Goal: Information Seeking & Learning: Stay updated

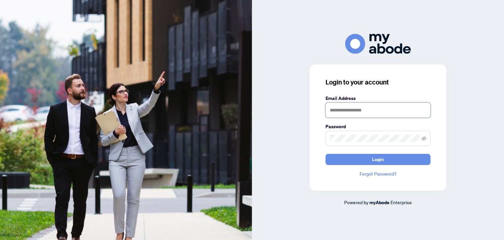
click at [334, 116] on input "text" at bounding box center [378, 109] width 105 height 15
type input "**********"
click at [326, 154] on button "Login" at bounding box center [378, 159] width 105 height 11
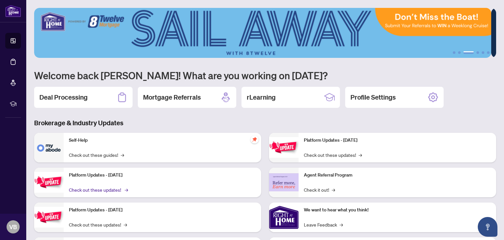
click at [88, 188] on link "Check out these updates! →" at bounding box center [98, 189] width 58 height 7
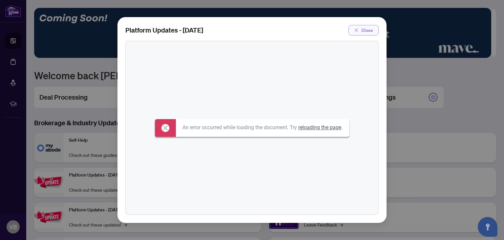
click at [376, 28] on button "Close" at bounding box center [364, 30] width 30 height 11
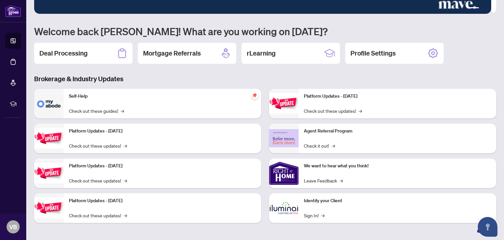
scroll to position [11, 0]
